Goal: Information Seeking & Learning: Learn about a topic

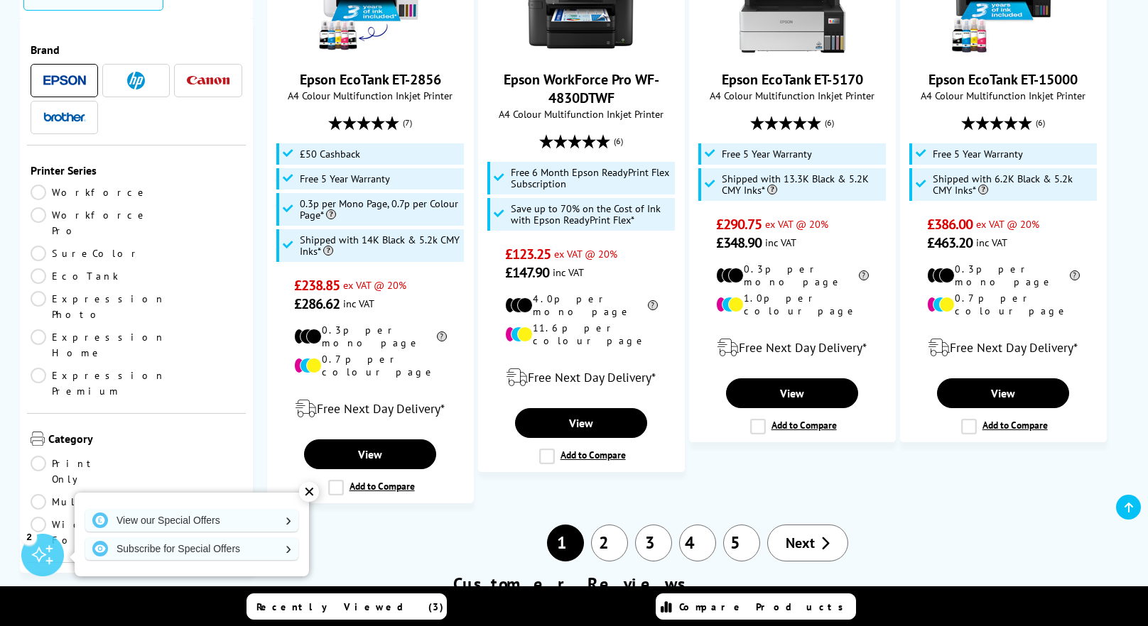
scroll to position [1704, 0]
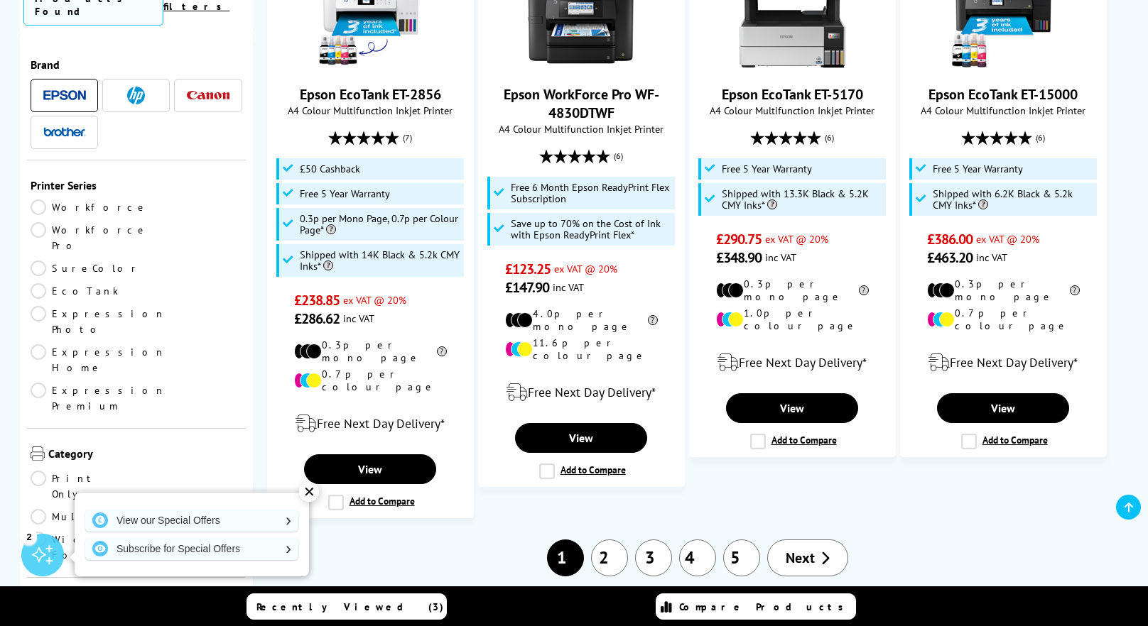
click at [143, 509] on link "Multifunction" at bounding box center [108, 517] width 155 height 16
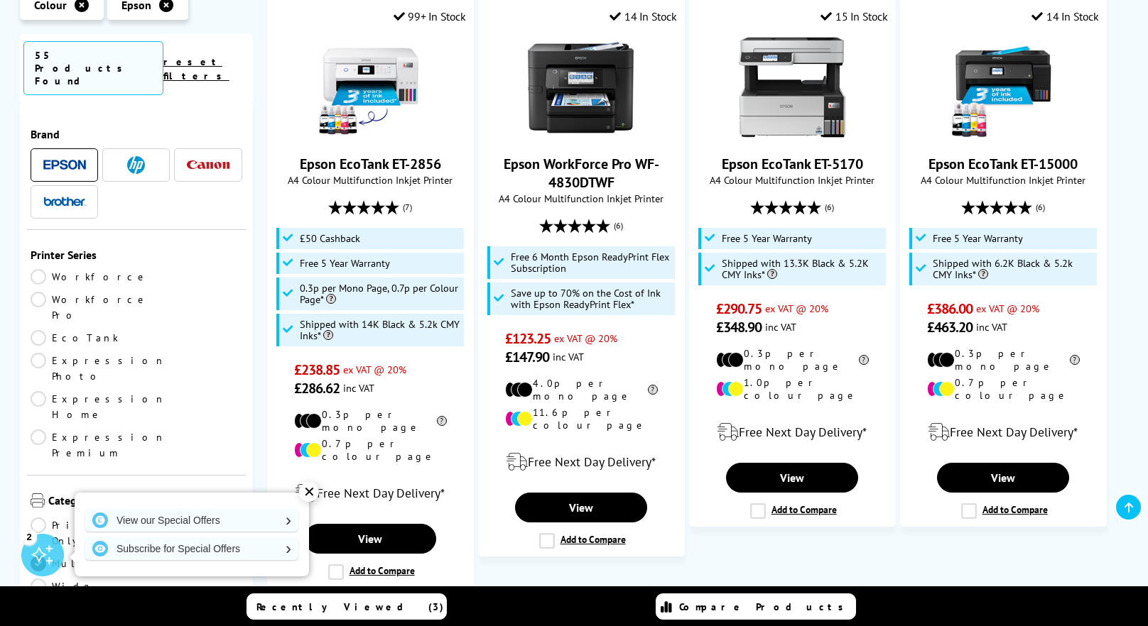
scroll to position [1562, 0]
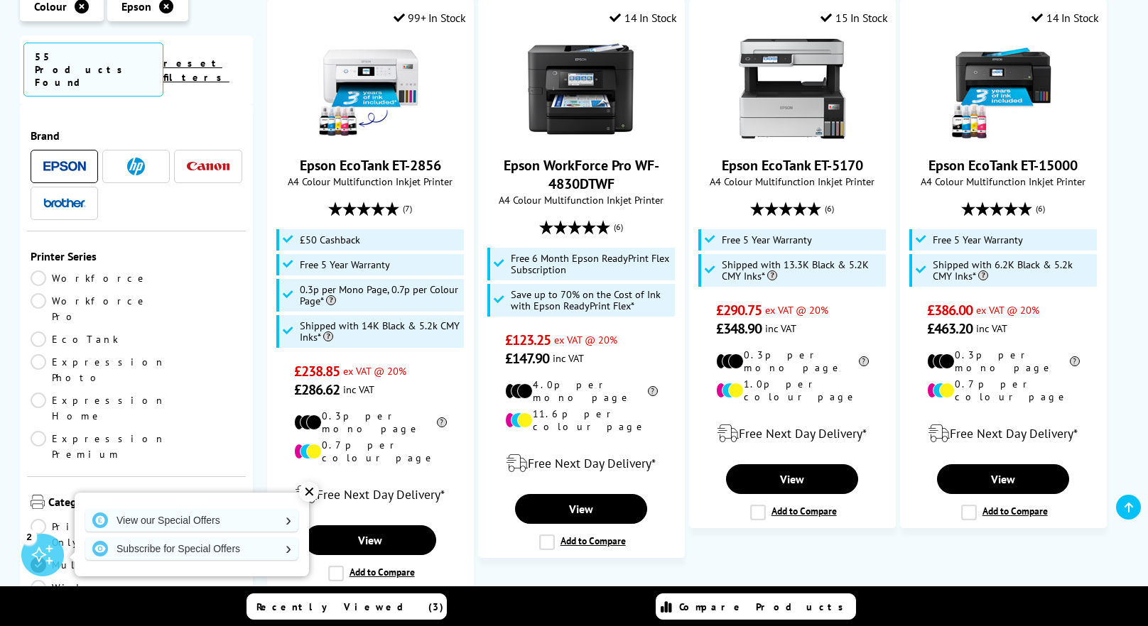
click at [38, 332] on link "EcoTank" at bounding box center [84, 340] width 106 height 16
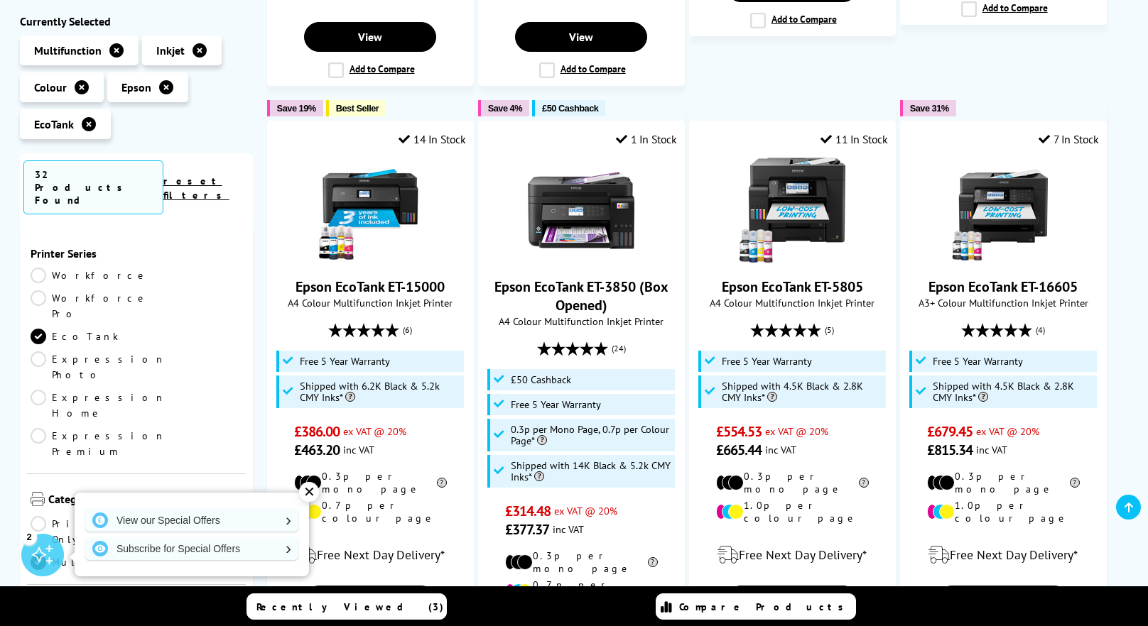
scroll to position [1420, 0]
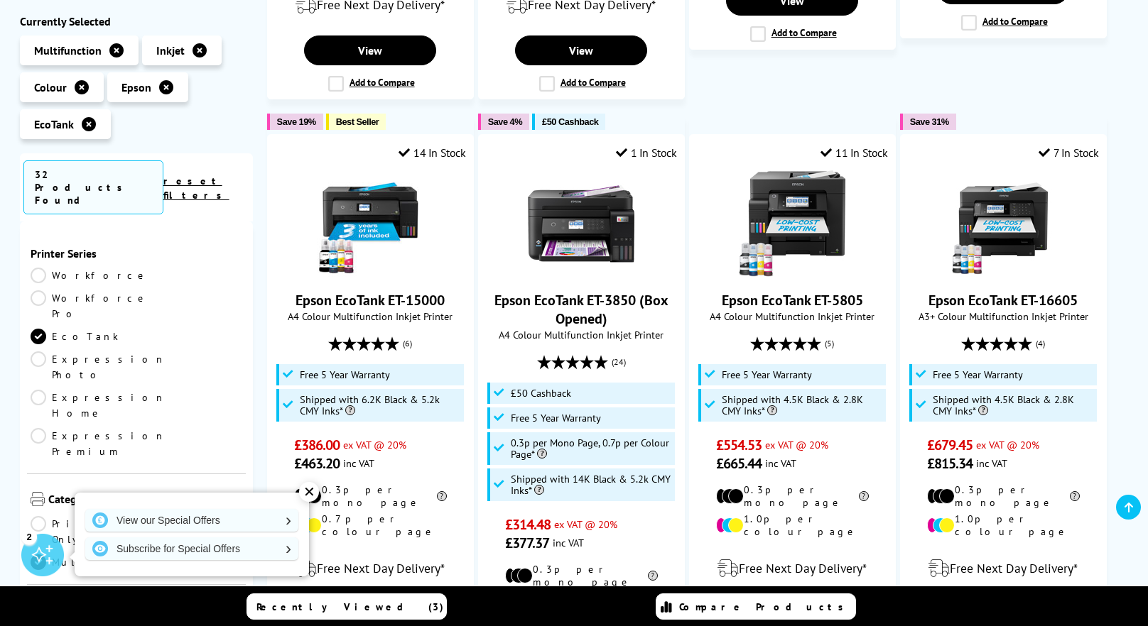
click at [132, 91] on span "Epson" at bounding box center [136, 87] width 30 height 14
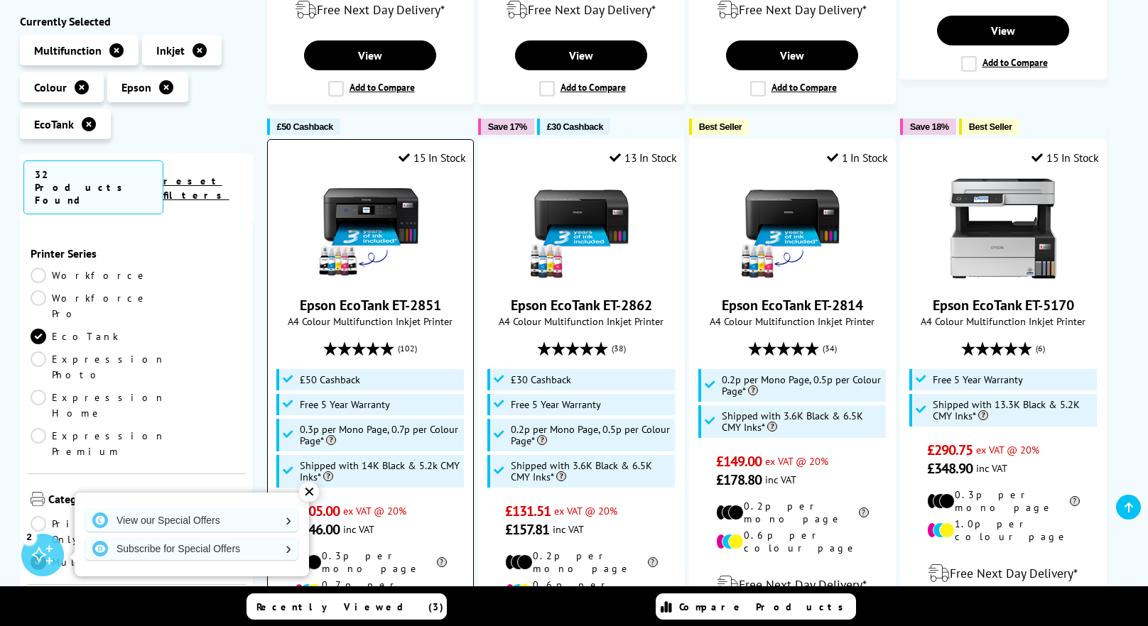
scroll to position [852, 0]
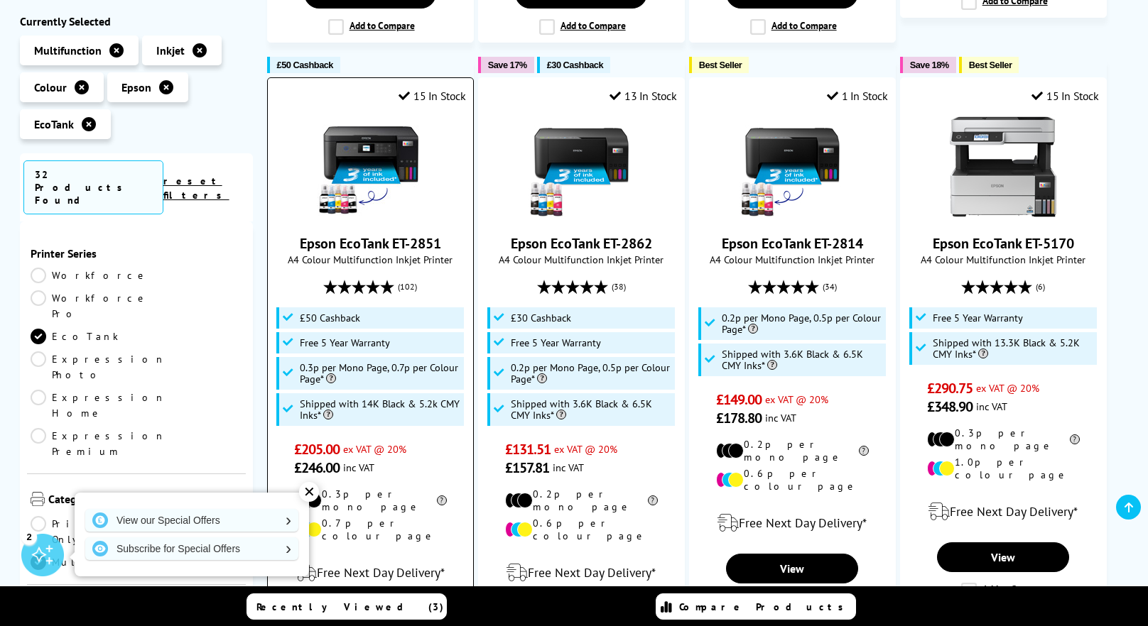
click at [382, 136] on img at bounding box center [370, 167] width 107 height 107
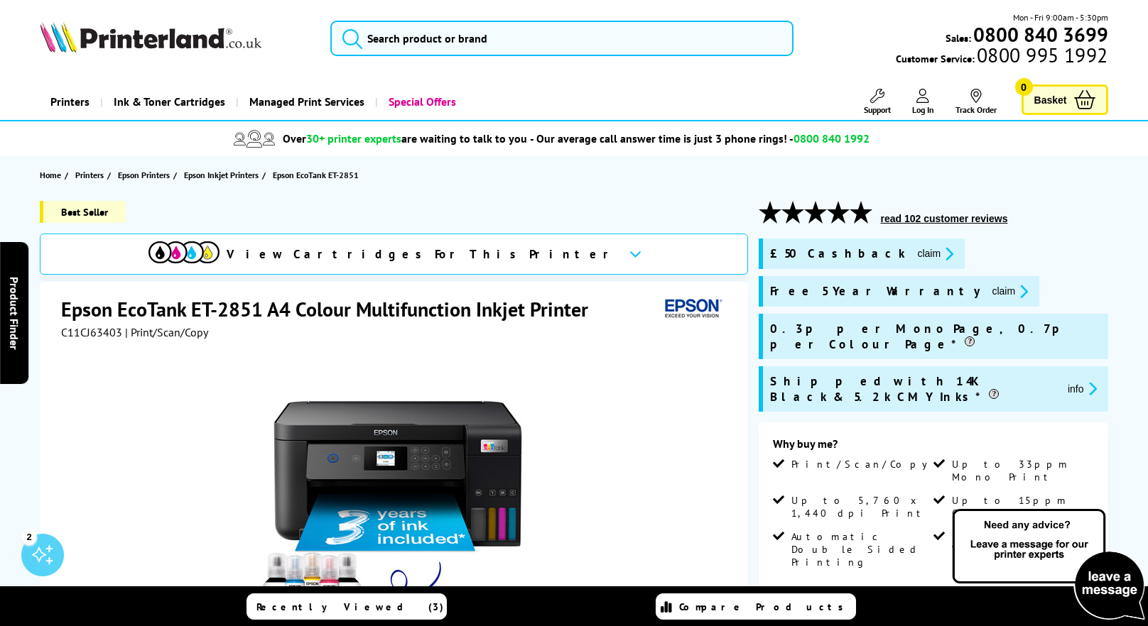
click at [394, 252] on span "View Cartridges For This Printer" at bounding box center [422, 254] width 391 height 16
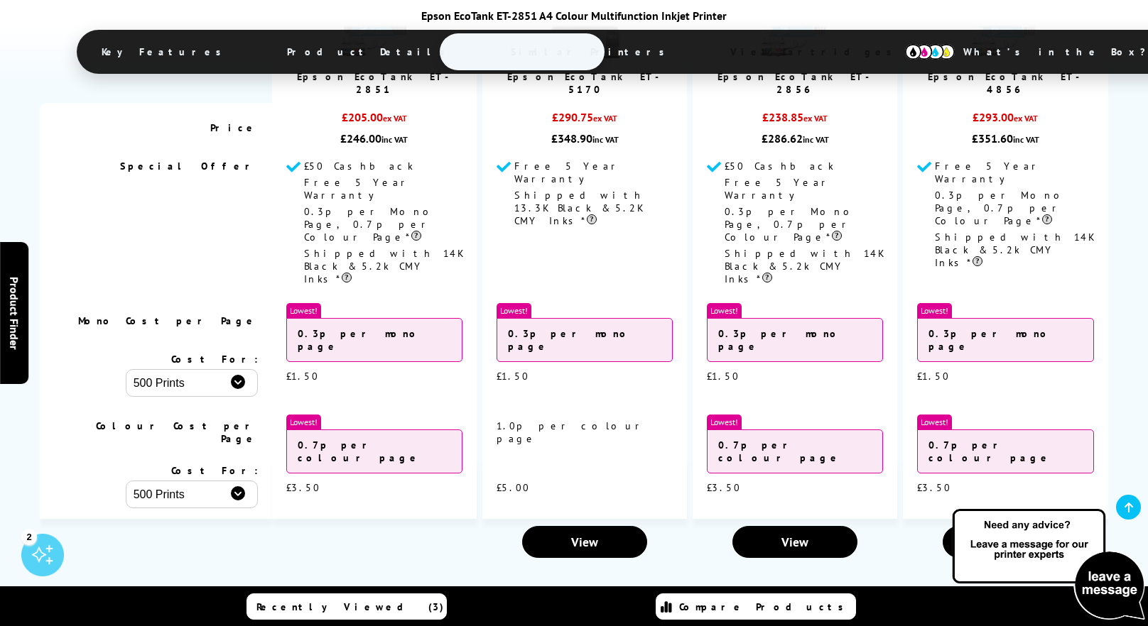
scroll to position [3502, 0]
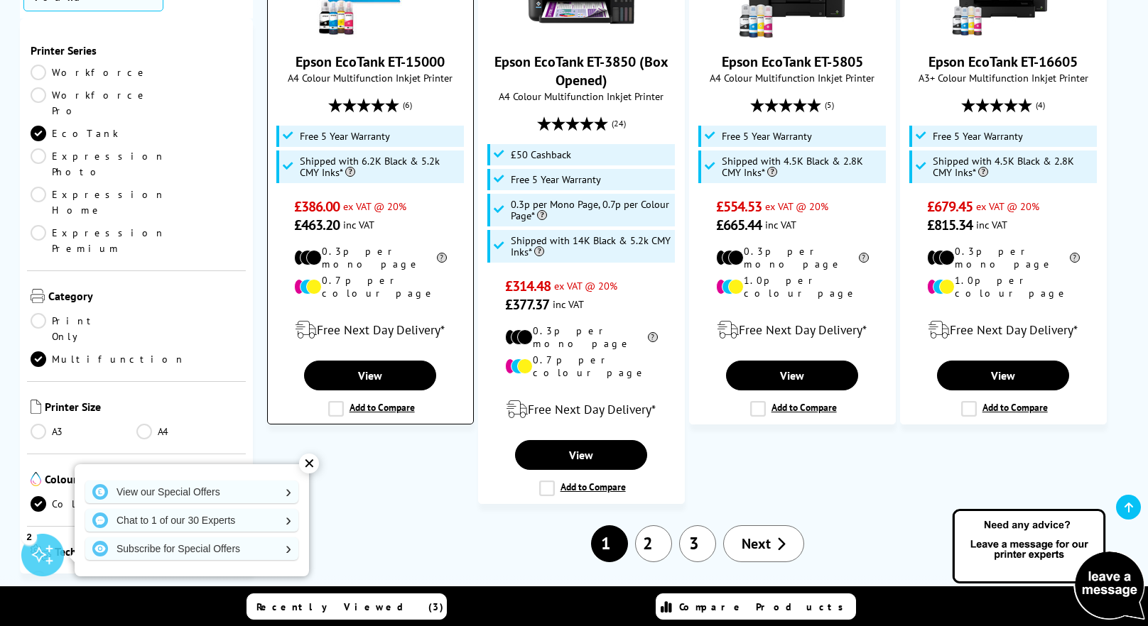
scroll to position [1775, 0]
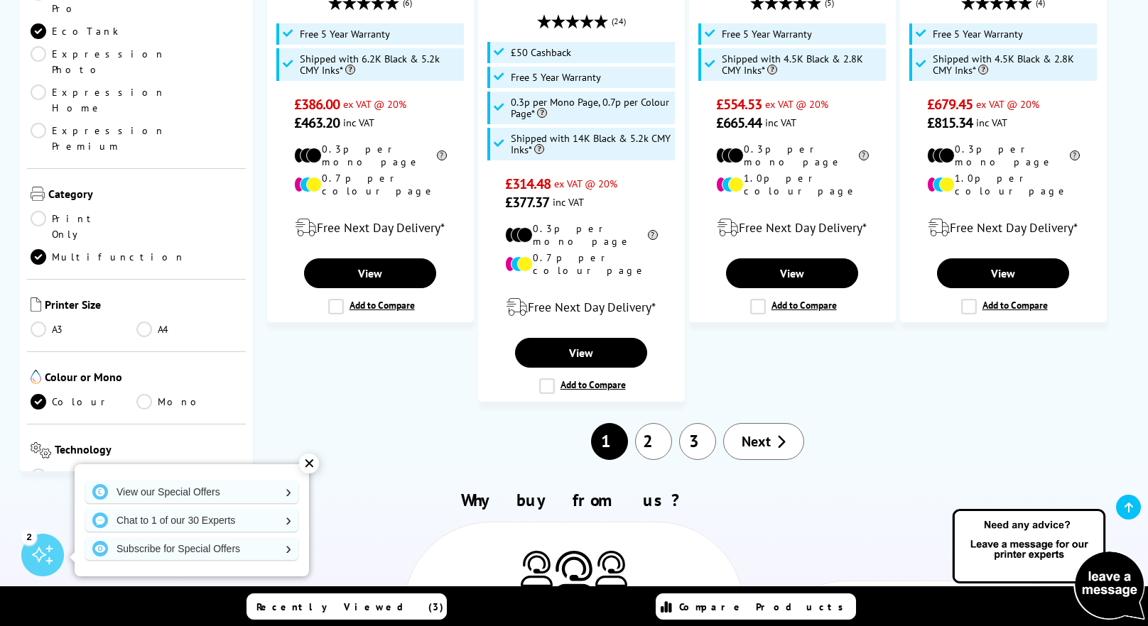
click at [651, 423] on link "2" at bounding box center [653, 441] width 37 height 37
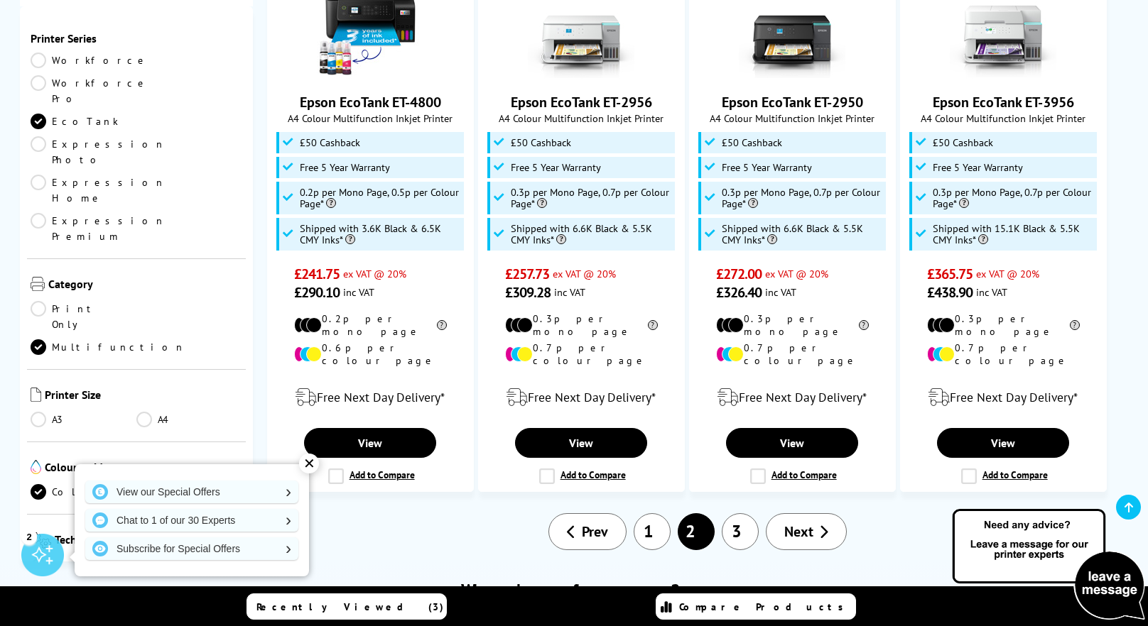
scroll to position [1704, 0]
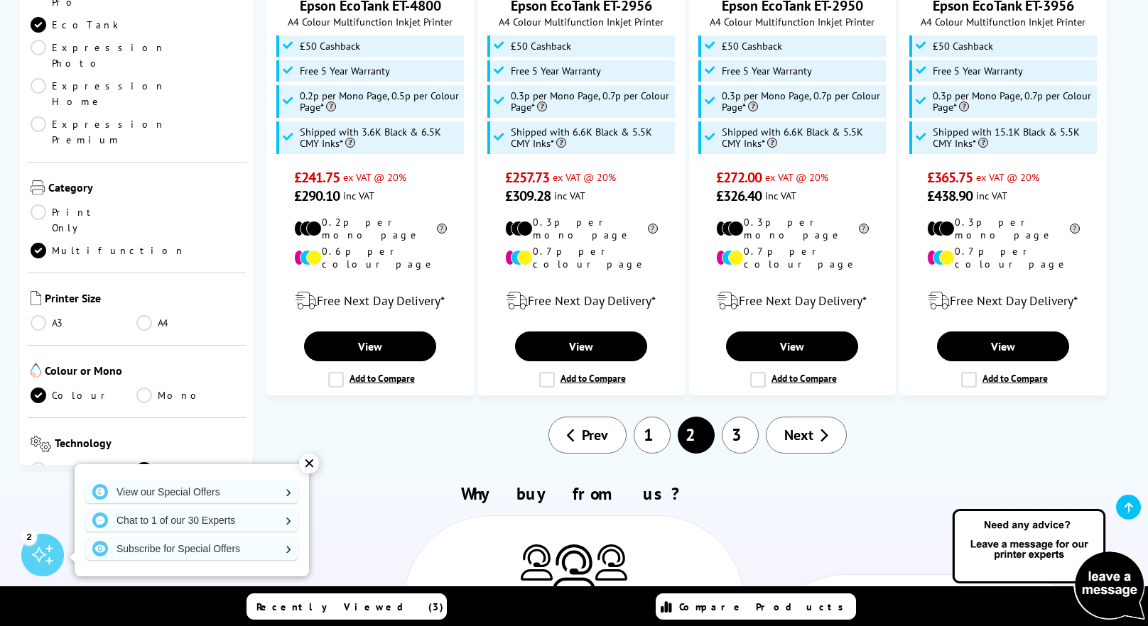
click at [741, 417] on link "3" at bounding box center [740, 435] width 37 height 37
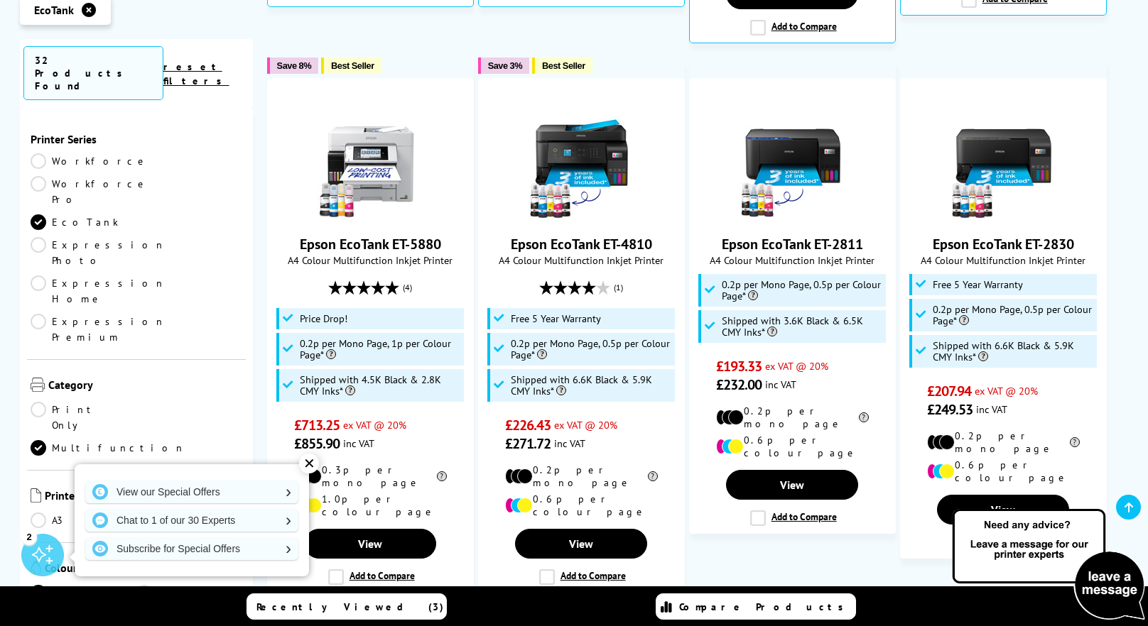
scroll to position [781, 0]
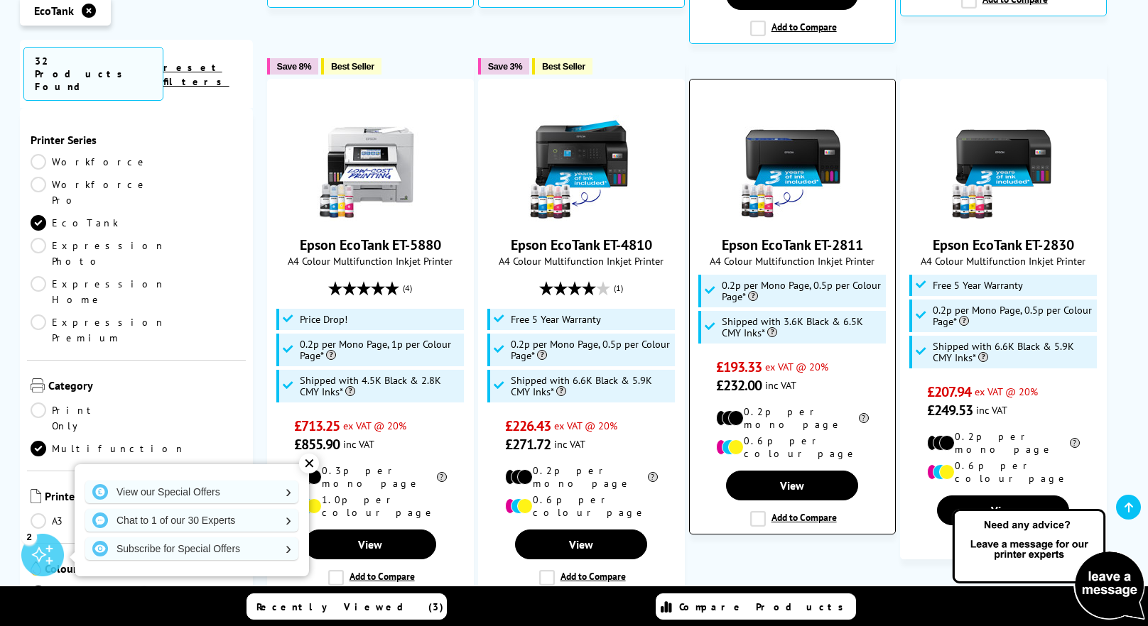
click at [792, 153] on img at bounding box center [792, 168] width 107 height 107
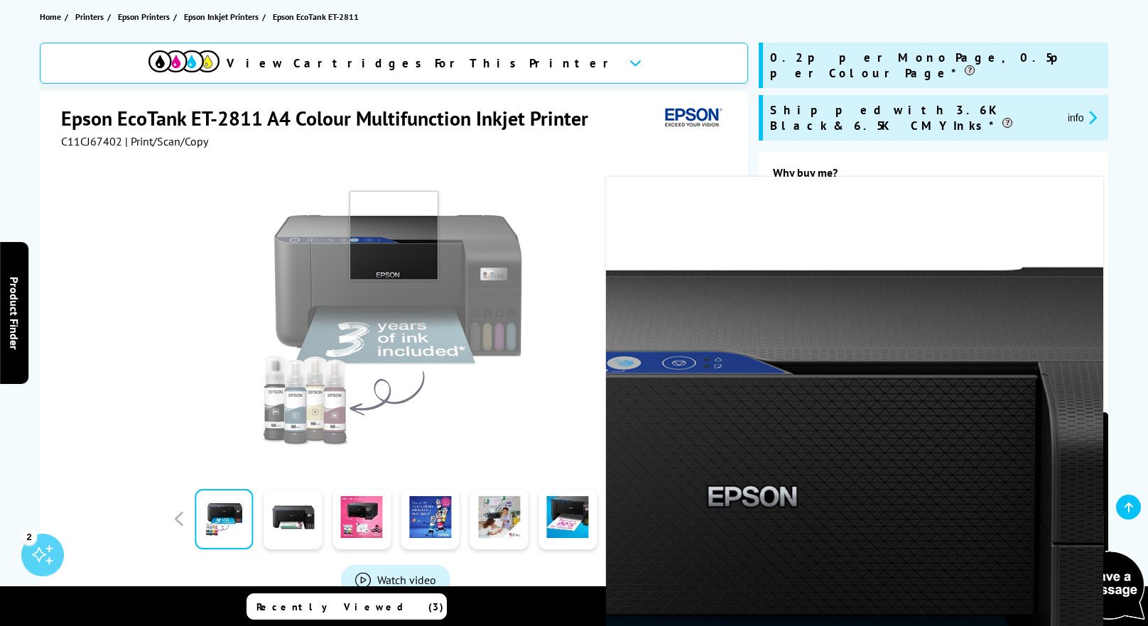
scroll to position [142, 0]
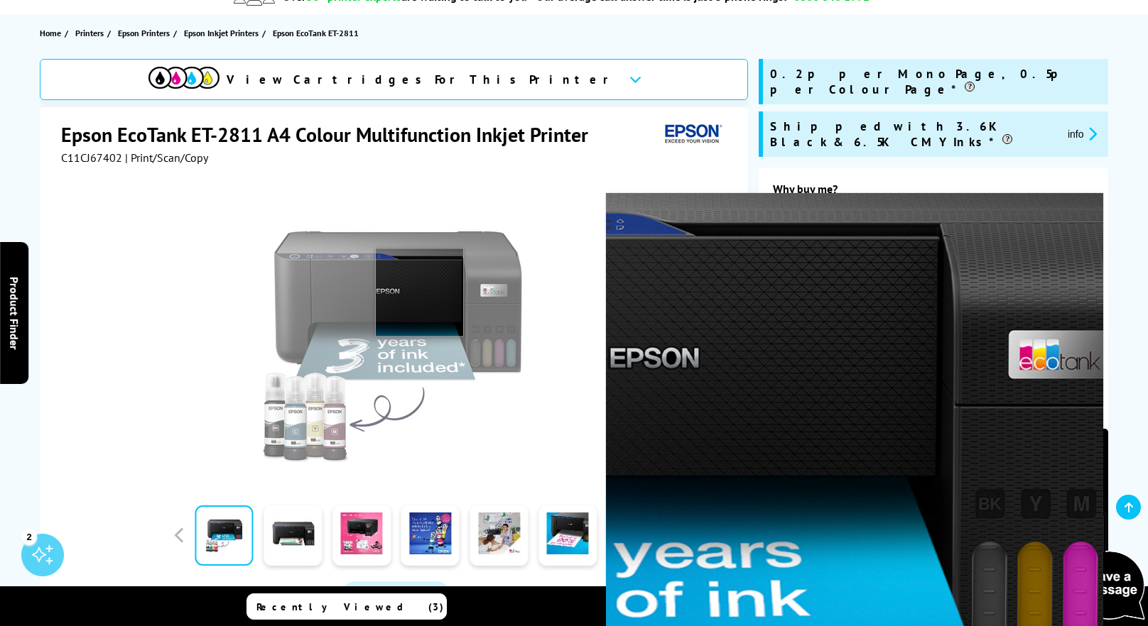
click at [420, 293] on img at bounding box center [395, 332] width 278 height 278
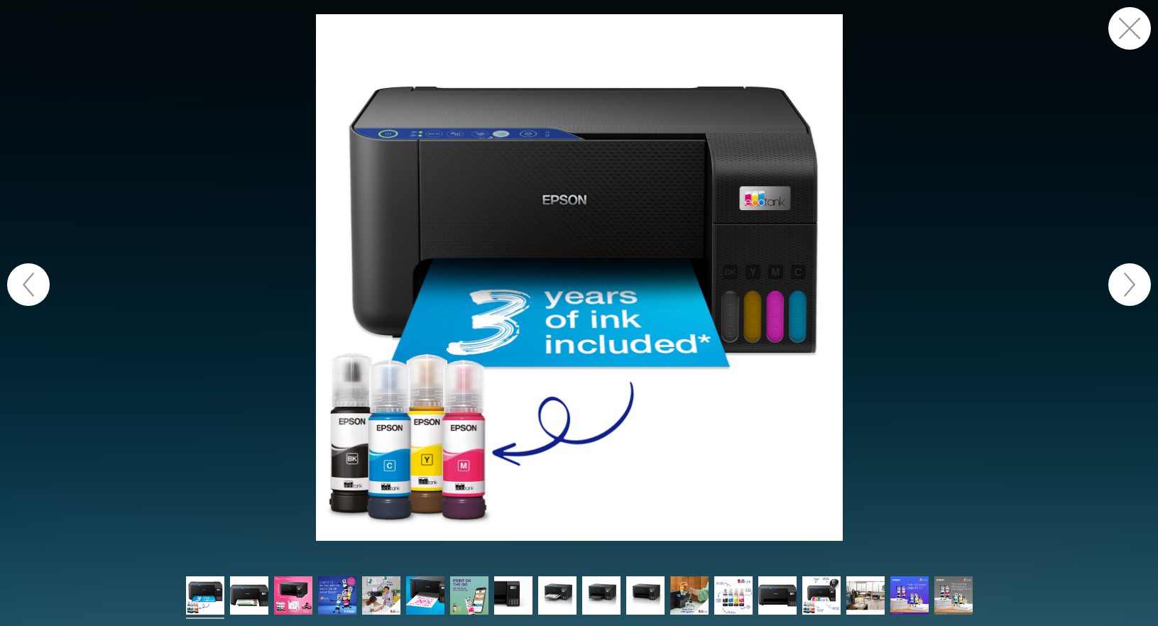
click at [1126, 283] on button "button" at bounding box center [1130, 284] width 43 height 43
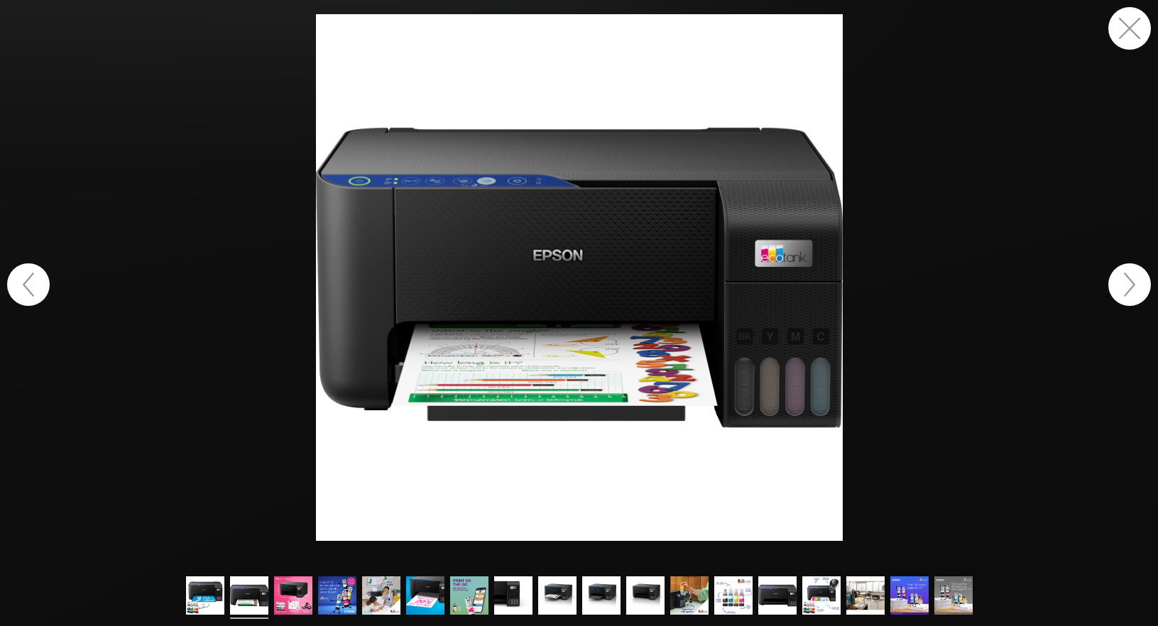
click at [1126, 283] on button "button" at bounding box center [1130, 284] width 43 height 43
click at [1130, 281] on button "button" at bounding box center [1130, 284] width 43 height 43
click at [35, 283] on button "button" at bounding box center [28, 284] width 43 height 43
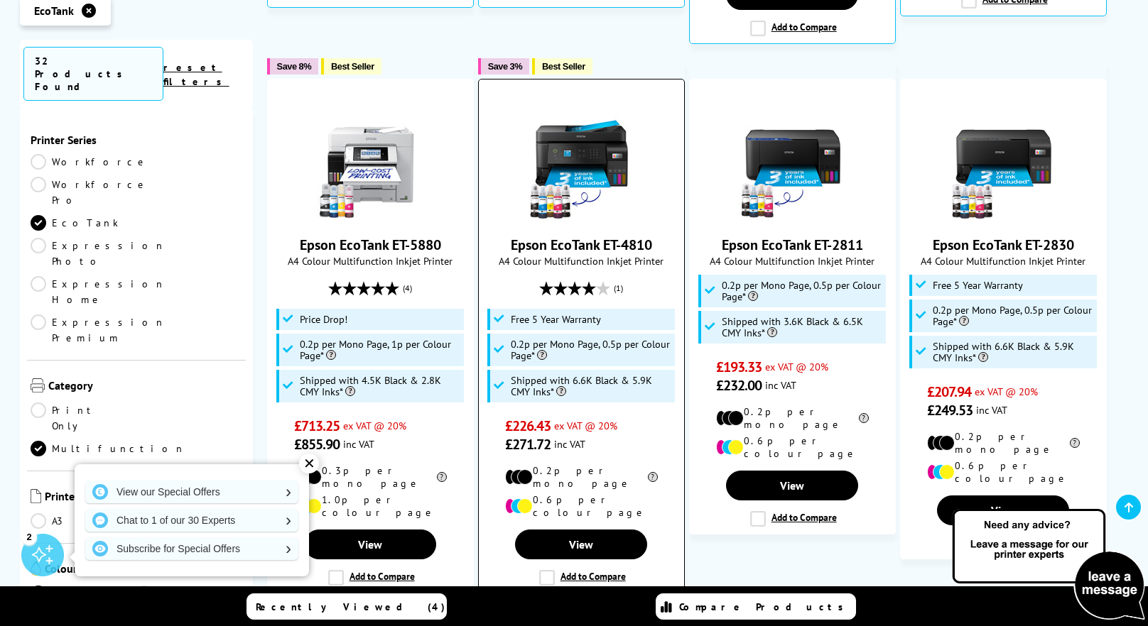
click at [604, 147] on img at bounding box center [581, 168] width 107 height 107
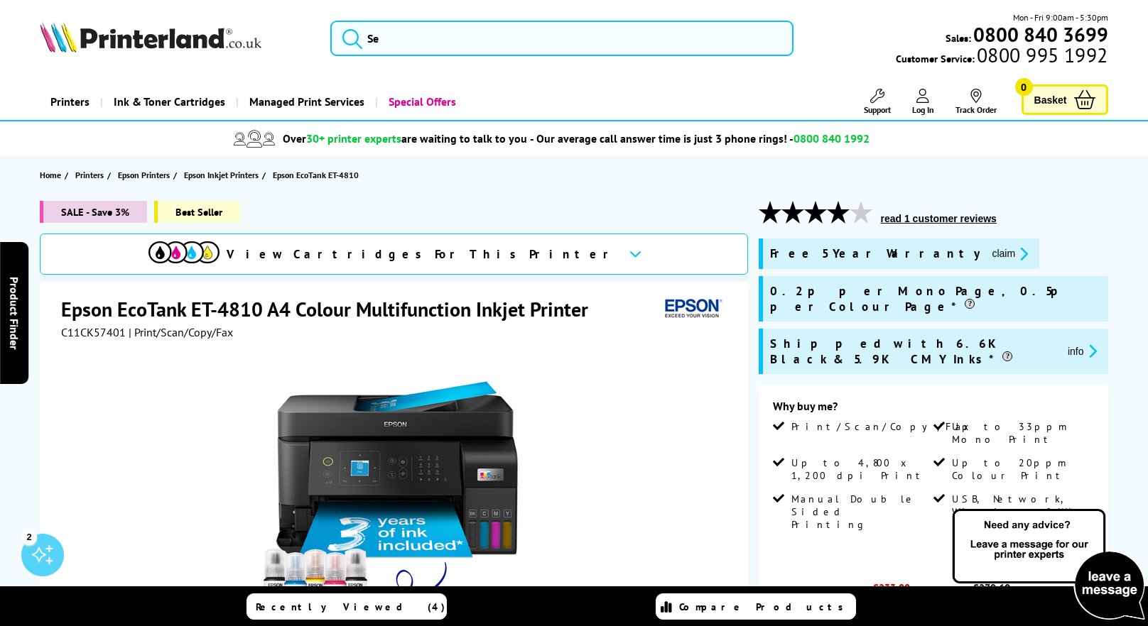
click at [397, 252] on span "View Cartridges For This Printer" at bounding box center [422, 254] width 391 height 16
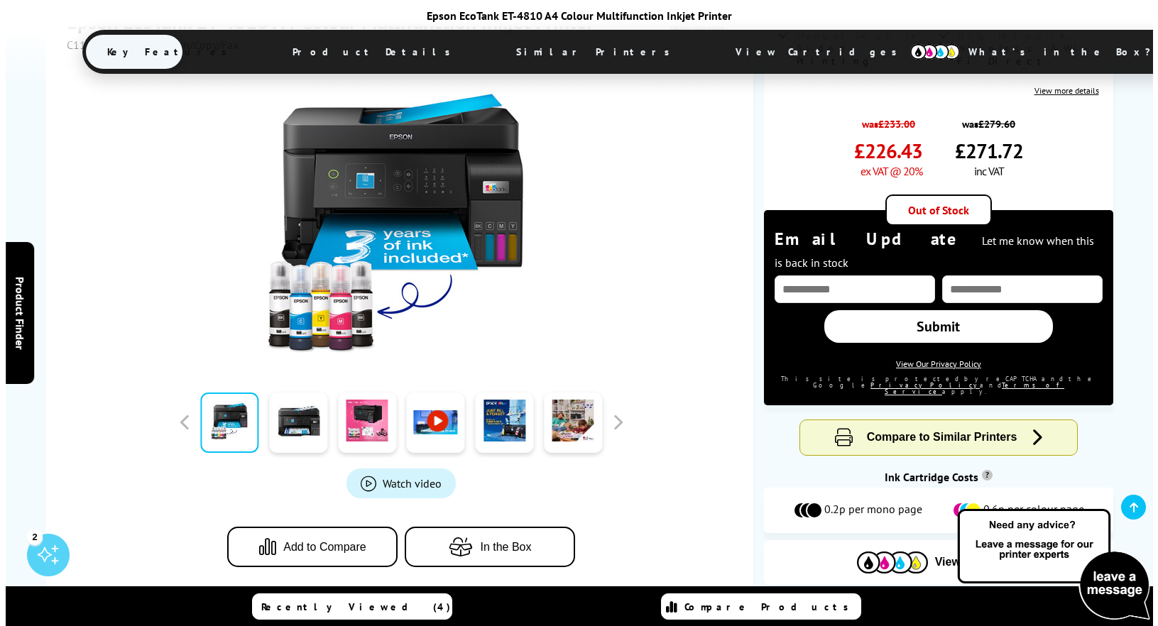
scroll to position [496, 0]
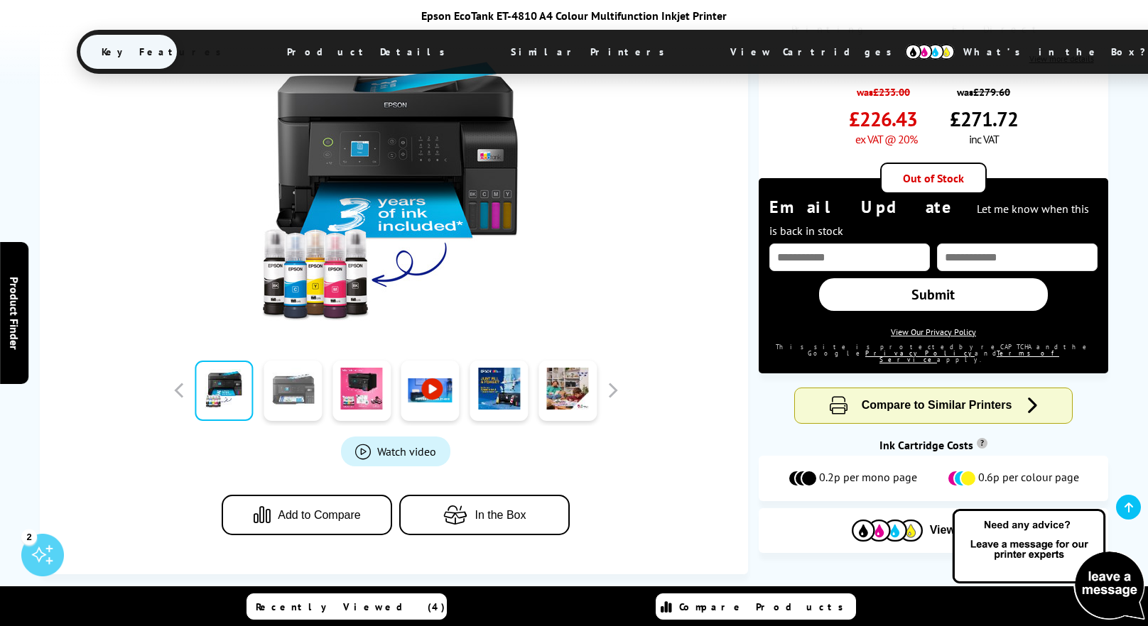
click at [293, 361] on link at bounding box center [292, 391] width 58 height 60
click at [614, 380] on button "button" at bounding box center [612, 390] width 21 height 21
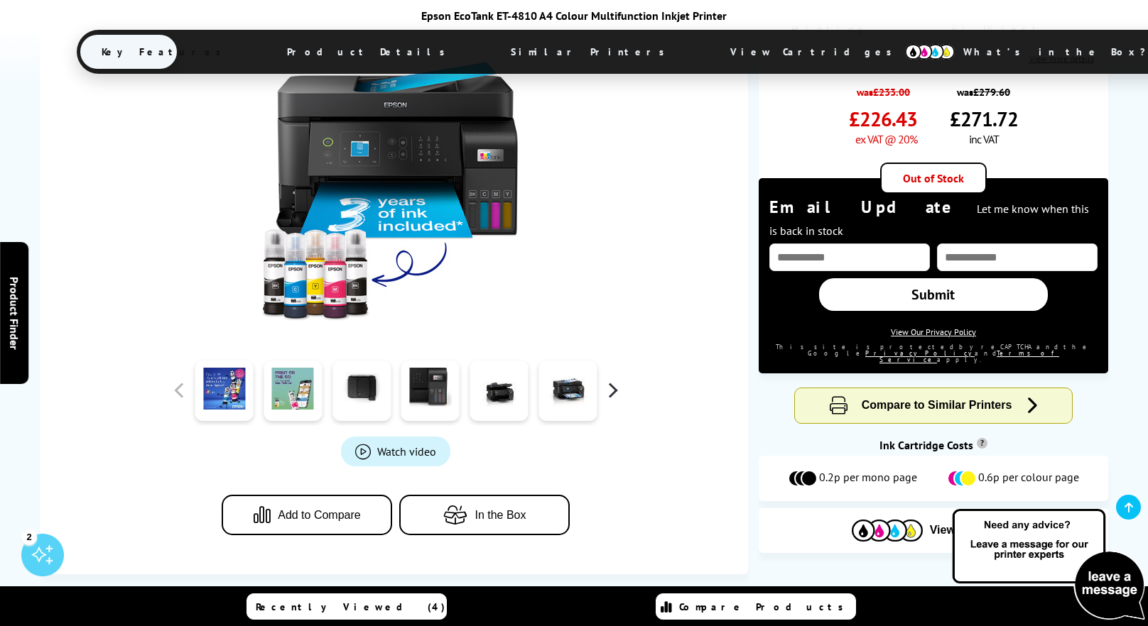
click at [615, 380] on button "button" at bounding box center [612, 390] width 21 height 21
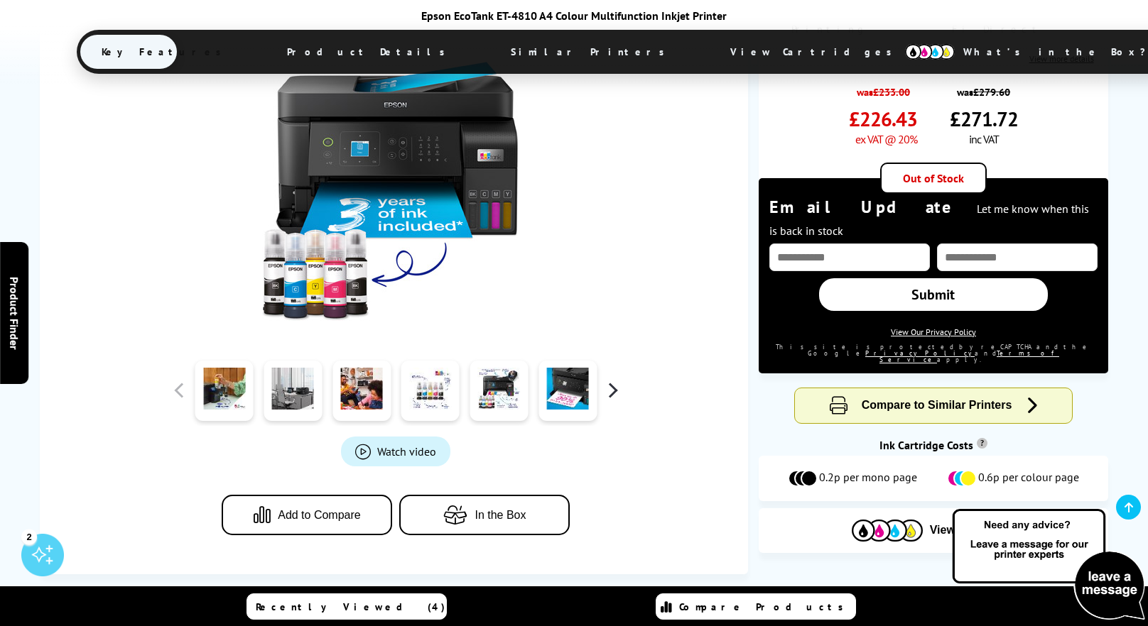
click at [615, 380] on button "button" at bounding box center [612, 390] width 21 height 21
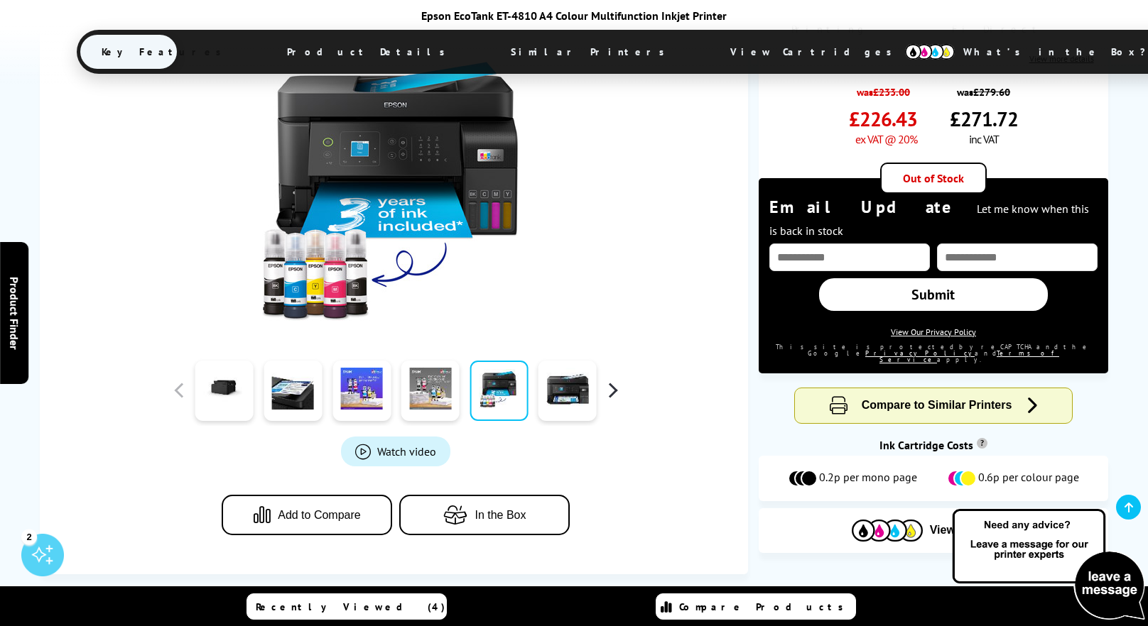
click at [615, 380] on button "button" at bounding box center [612, 390] width 21 height 21
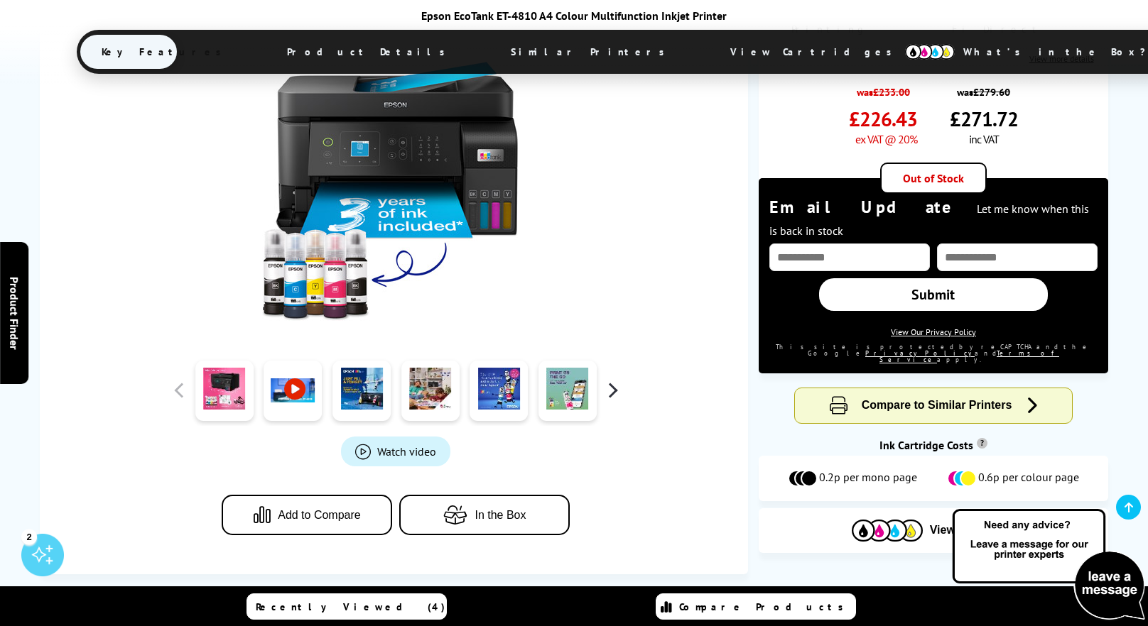
click at [615, 380] on button "button" at bounding box center [612, 390] width 21 height 21
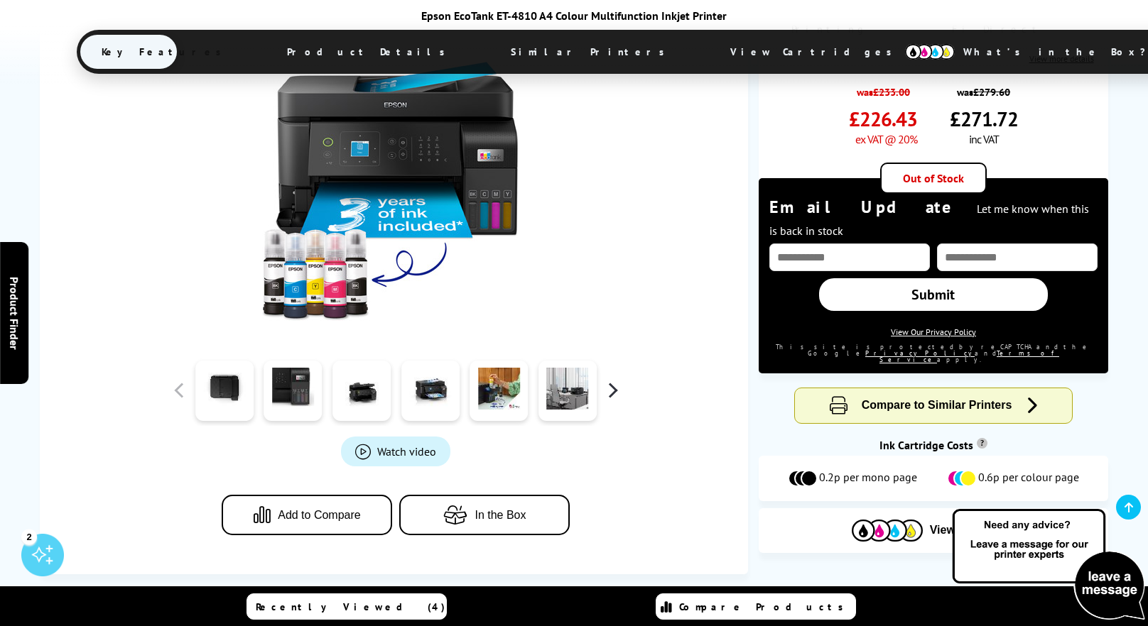
click at [616, 380] on button "button" at bounding box center [612, 390] width 21 height 21
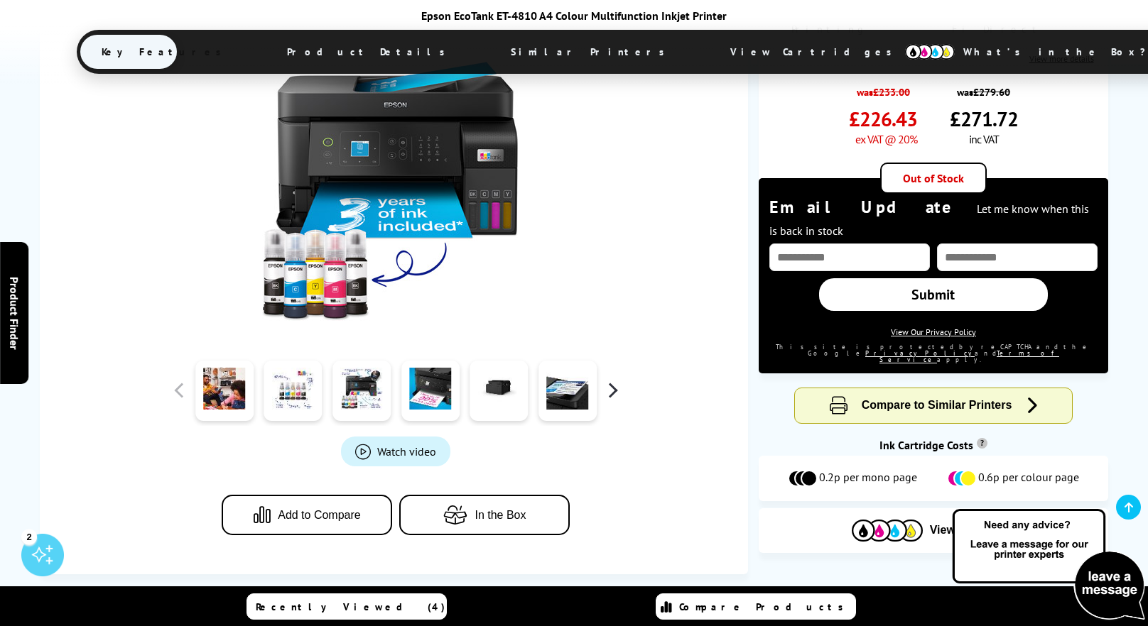
click at [616, 380] on button "button" at bounding box center [612, 390] width 21 height 21
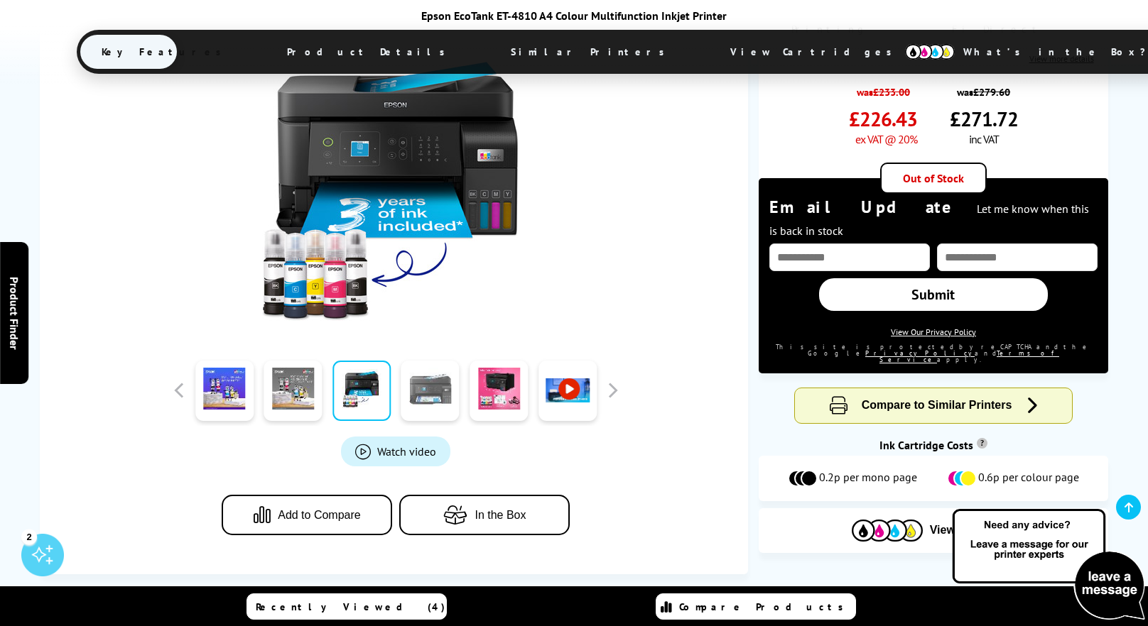
click at [432, 361] on link at bounding box center [430, 391] width 58 height 60
click at [360, 444] on span "Product_All_Videos" at bounding box center [363, 452] width 16 height 16
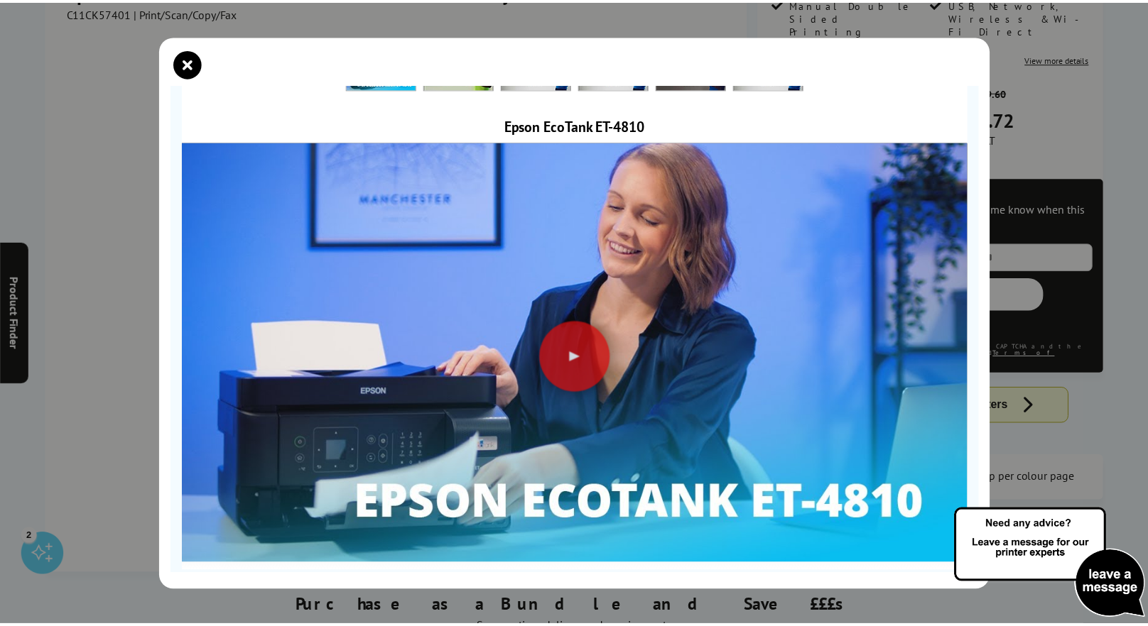
scroll to position [64, 0]
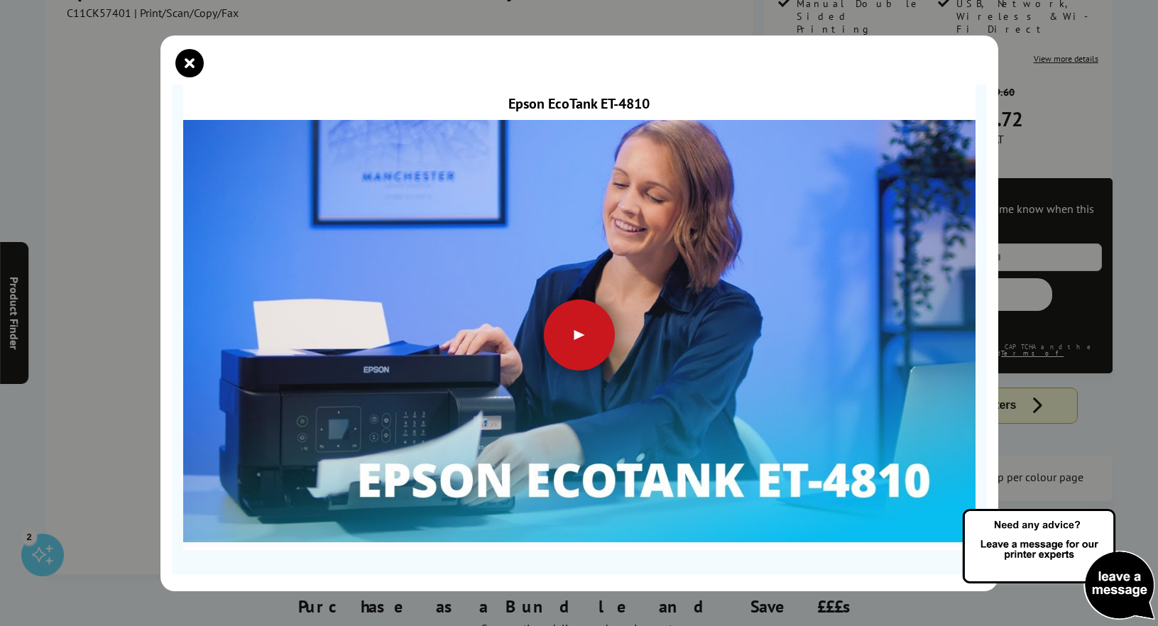
click at [571, 330] on div at bounding box center [579, 335] width 71 height 71
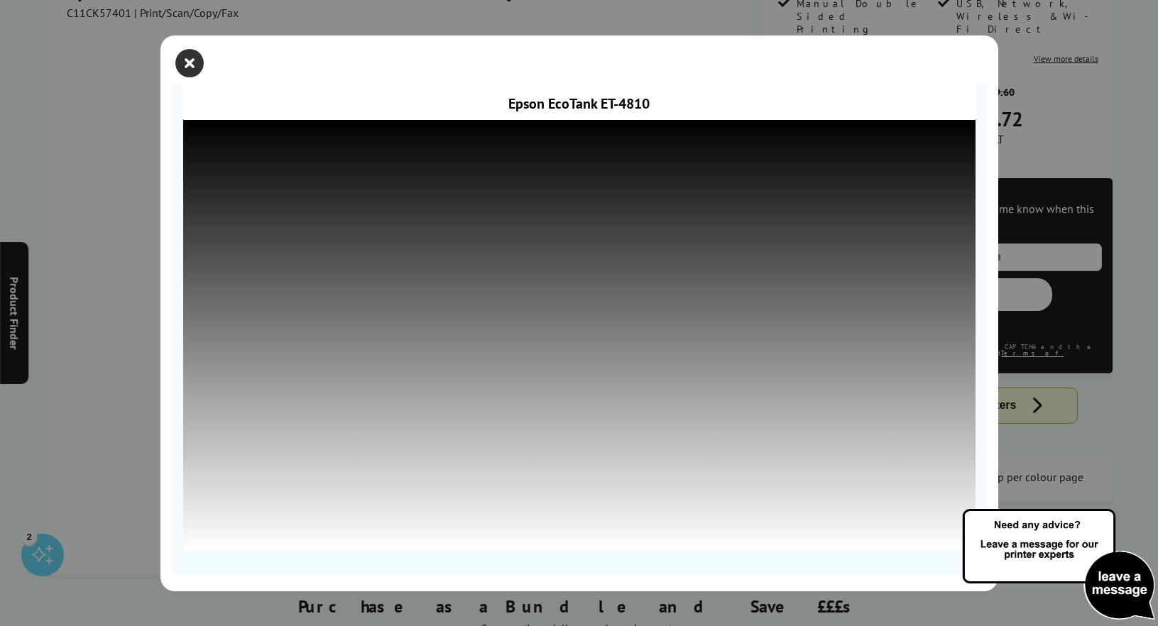
click at [186, 65] on icon "close modal" at bounding box center [189, 63] width 28 height 28
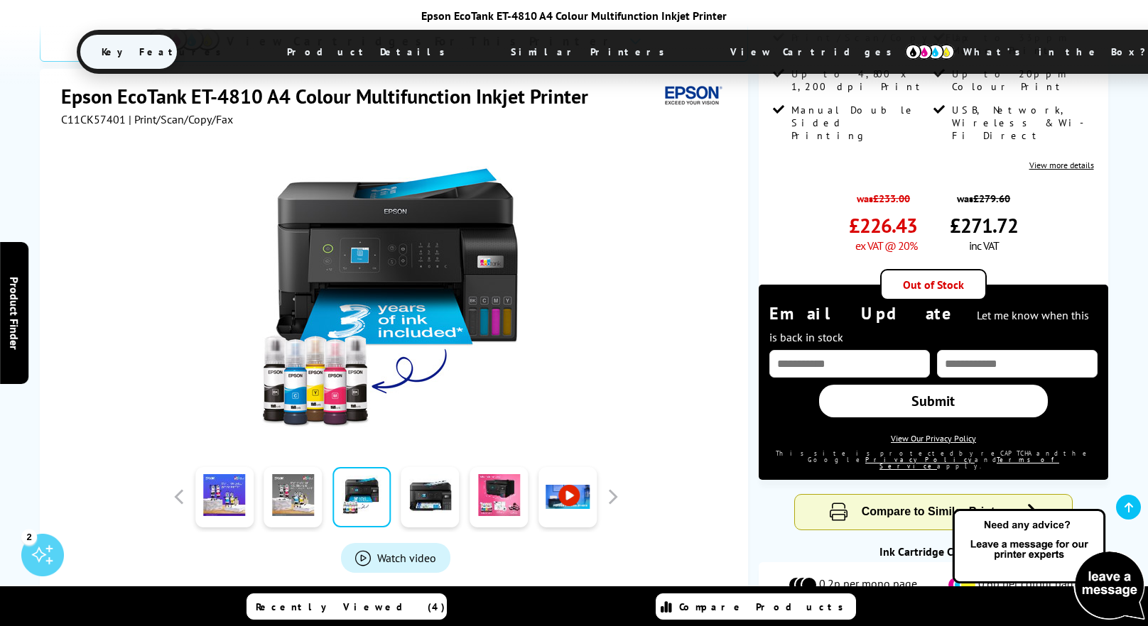
scroll to position [283, 0]
